Goal: Transaction & Acquisition: Purchase product/service

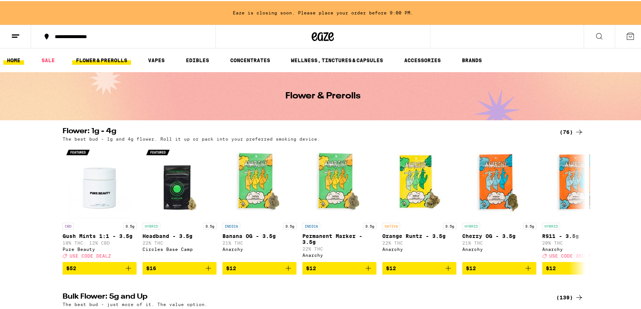
click at [14, 59] on link "HOME" at bounding box center [13, 59] width 21 height 9
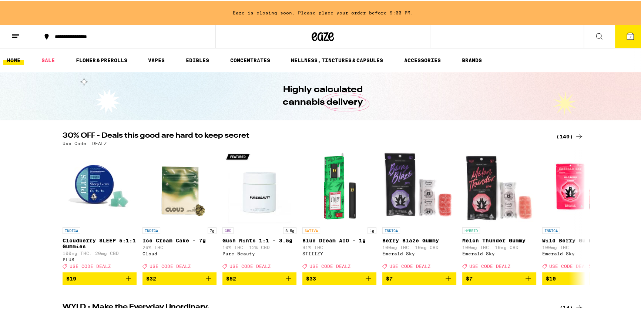
click at [629, 34] on span "7" at bounding box center [630, 36] width 2 height 4
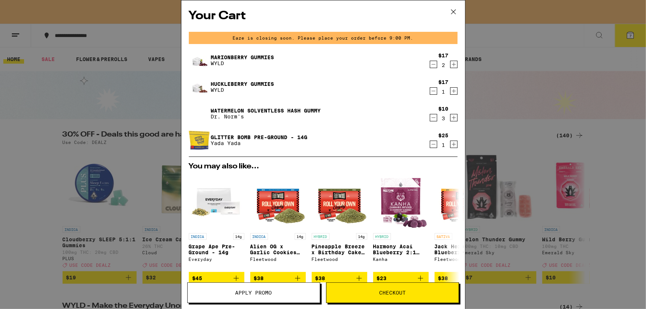
click at [452, 11] on icon at bounding box center [453, 12] width 4 height 4
